Goal: Navigation & Orientation: Find specific page/section

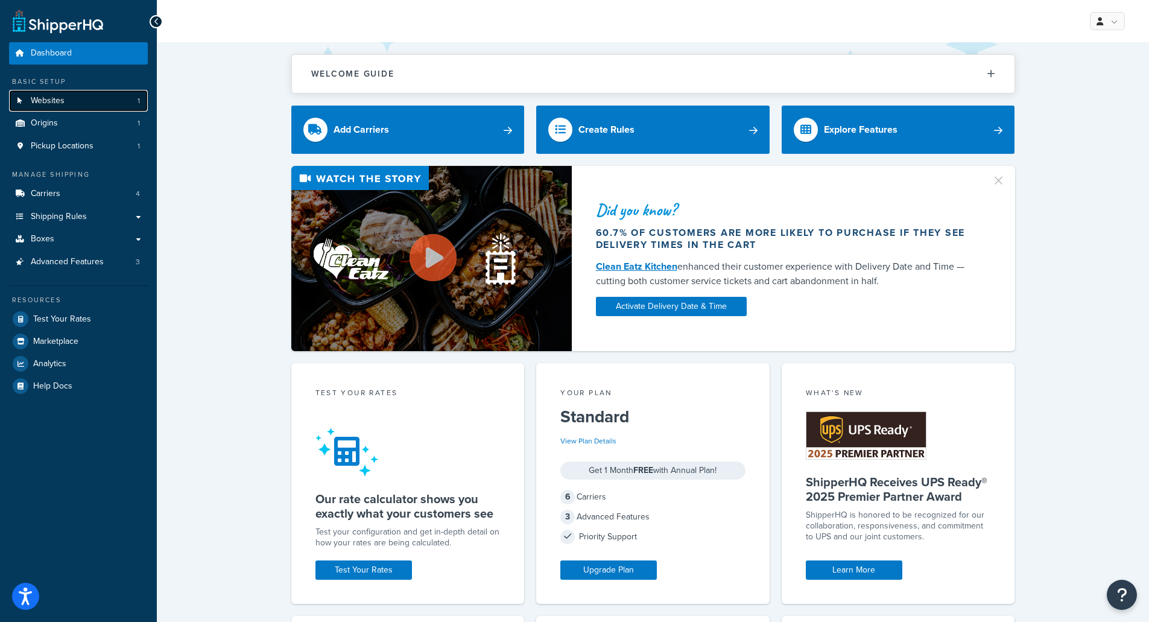
click at [80, 101] on link "Websites 1" at bounding box center [78, 101] width 139 height 22
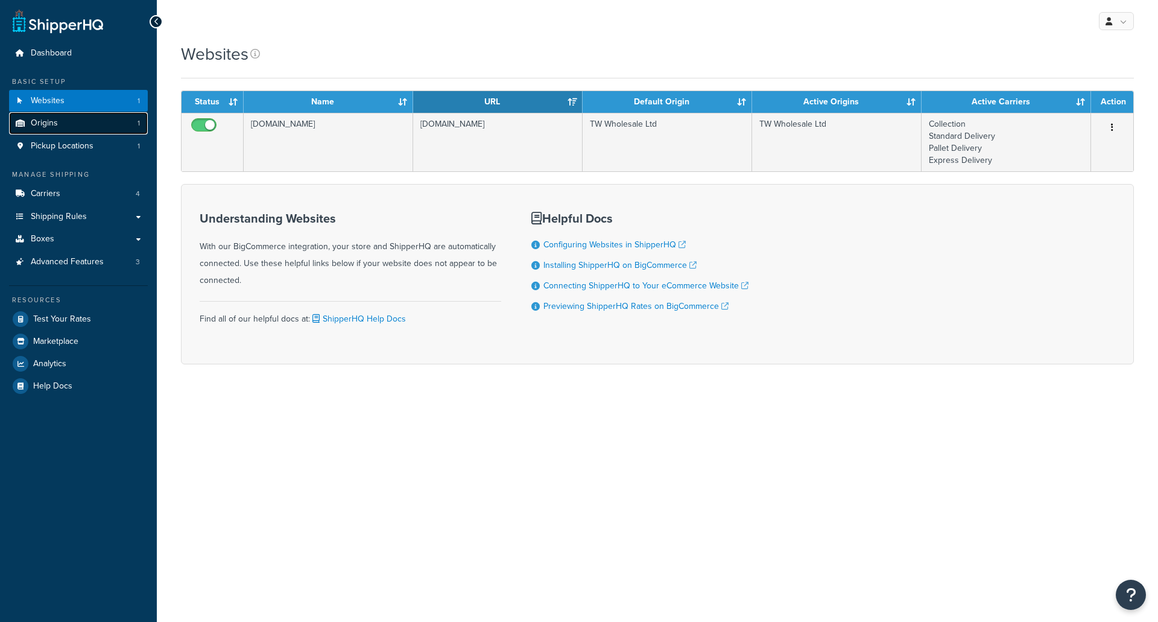
click at [74, 124] on link "Origins 1" at bounding box center [78, 123] width 139 height 22
